Goal: Download file/media

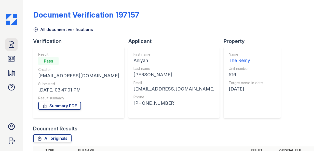
drag, startPoint x: 2, startPoint y: 41, endPoint x: 11, endPoint y: 42, distance: 9.8
click at [2, 41] on div "Doc Verifications ID Verifications Properties FAQ [PERSON_NAME] LiveBe Communit…" at bounding box center [11, 75] width 23 height 151
click at [15, 41] on icon at bounding box center [11, 44] width 8 height 8
click at [11, 42] on icon at bounding box center [11, 44] width 8 height 8
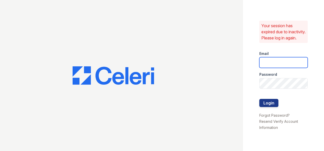
type input "ryenh@livebe.com"
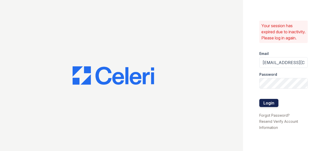
click at [271, 107] on button "Login" at bounding box center [268, 103] width 19 height 8
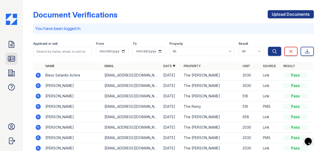
click at [14, 57] on icon at bounding box center [11, 59] width 8 height 8
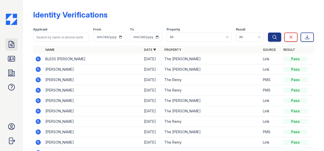
click at [10, 41] on icon at bounding box center [11, 44] width 5 height 6
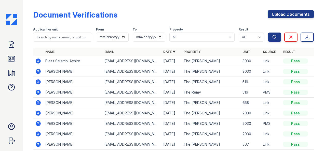
click at [39, 61] on icon at bounding box center [38, 61] width 5 height 5
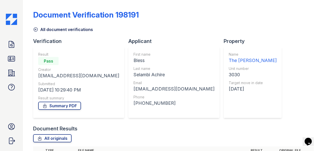
scroll to position [100, 0]
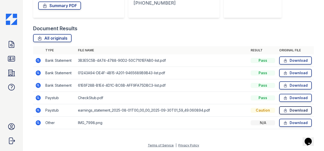
click at [279, 107] on link "Download" at bounding box center [295, 110] width 33 height 8
click at [294, 95] on link "Download" at bounding box center [295, 98] width 33 height 8
click at [0, 60] on div "Doc Verifications ID Verifications Properties FAQ Ryen Hicks LiveBe Communities…" at bounding box center [11, 75] width 23 height 151
click at [9, 58] on icon at bounding box center [11, 59] width 8 height 8
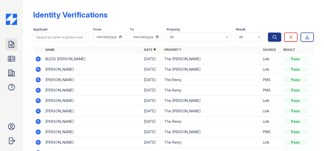
click at [12, 44] on icon at bounding box center [11, 44] width 8 height 8
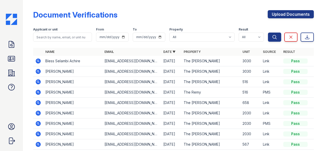
click at [36, 62] on icon at bounding box center [38, 61] width 5 height 5
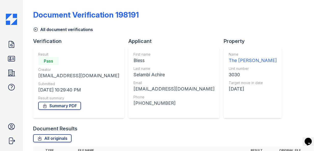
scroll to position [100, 0]
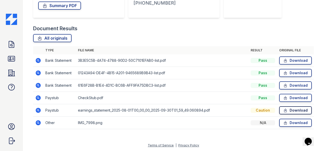
click at [288, 112] on link "Download" at bounding box center [295, 110] width 33 height 8
click at [294, 97] on link "Download" at bounding box center [295, 98] width 33 height 8
click at [40, 123] on icon at bounding box center [38, 122] width 5 height 5
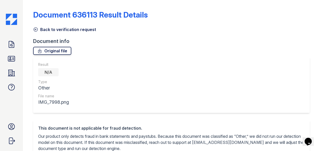
click at [62, 48] on link "Original file" at bounding box center [52, 51] width 38 height 8
click at [6, 44] on link "Doc Verifications" at bounding box center [11, 44] width 12 height 12
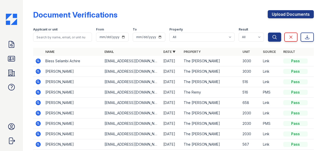
click at [35, 72] on td at bounding box center [38, 71] width 10 height 10
click at [39, 73] on icon at bounding box center [38, 71] width 5 height 5
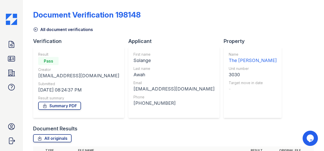
scroll to position [63, 0]
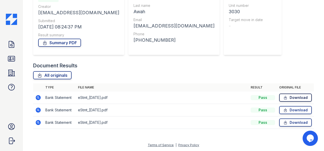
click at [286, 96] on link "Download" at bounding box center [295, 98] width 33 height 8
